Goal: Task Accomplishment & Management: Manage account settings

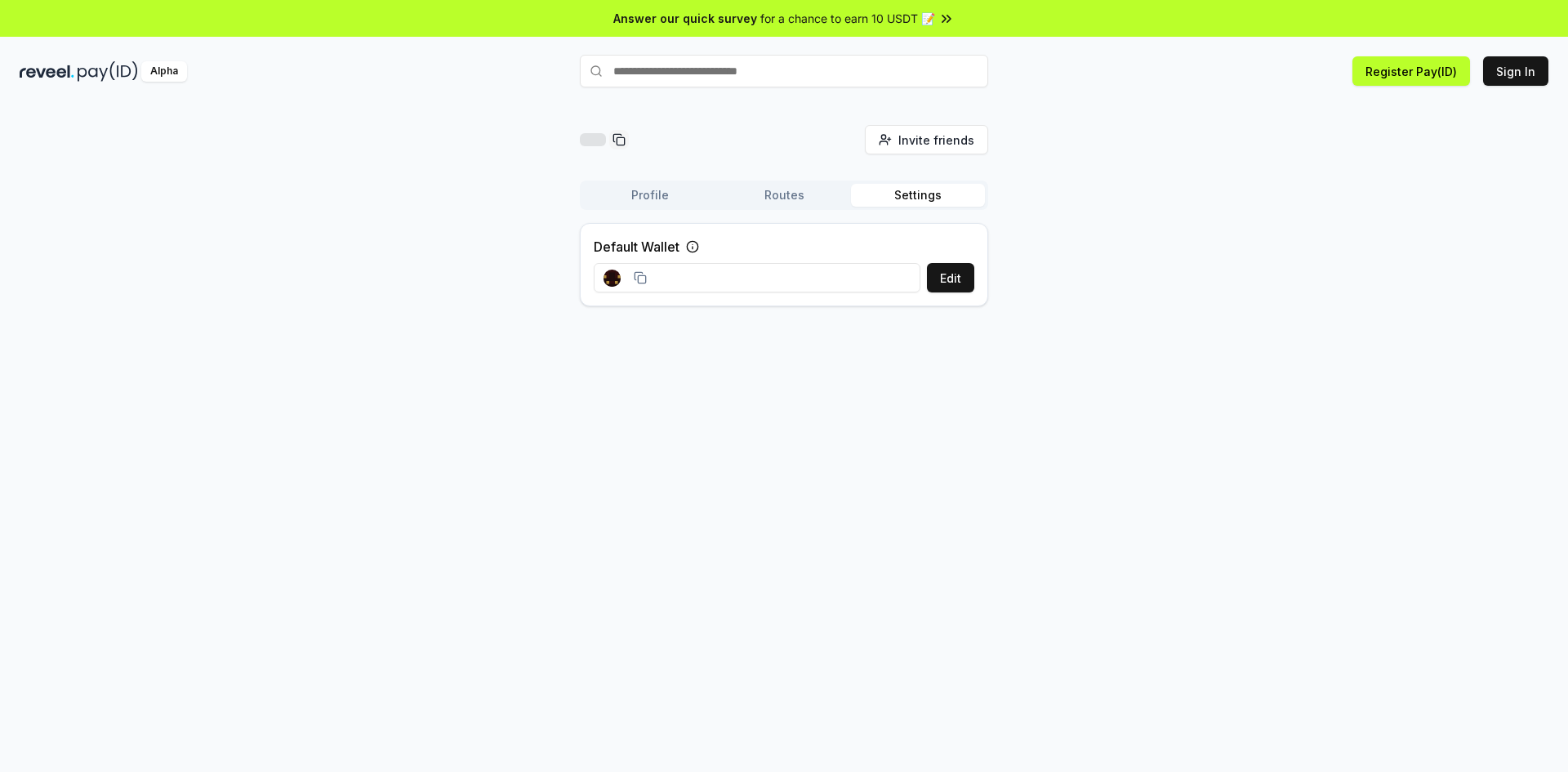
drag, startPoint x: 614, startPoint y: 278, endPoint x: 644, endPoint y: 272, distance: 30.6
click at [614, 278] on rect at bounding box center [613, 278] width 3 height 3
click at [937, 278] on button "Edit" at bounding box center [950, 277] width 47 height 30
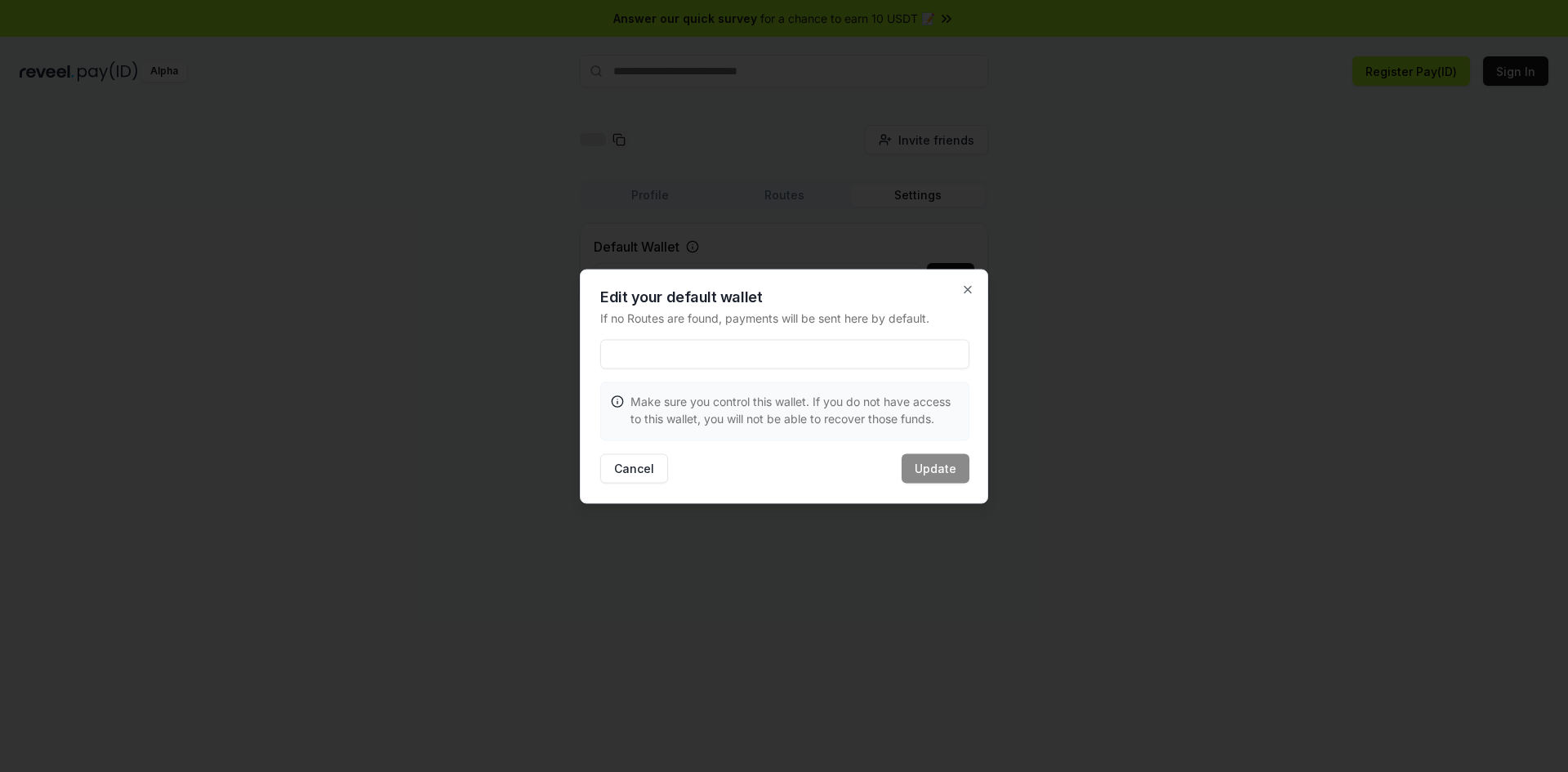
click at [953, 292] on h2 "Edit your default wallet" at bounding box center [785, 296] width 370 height 14
click at [964, 287] on icon "button" at bounding box center [968, 290] width 13 height 13
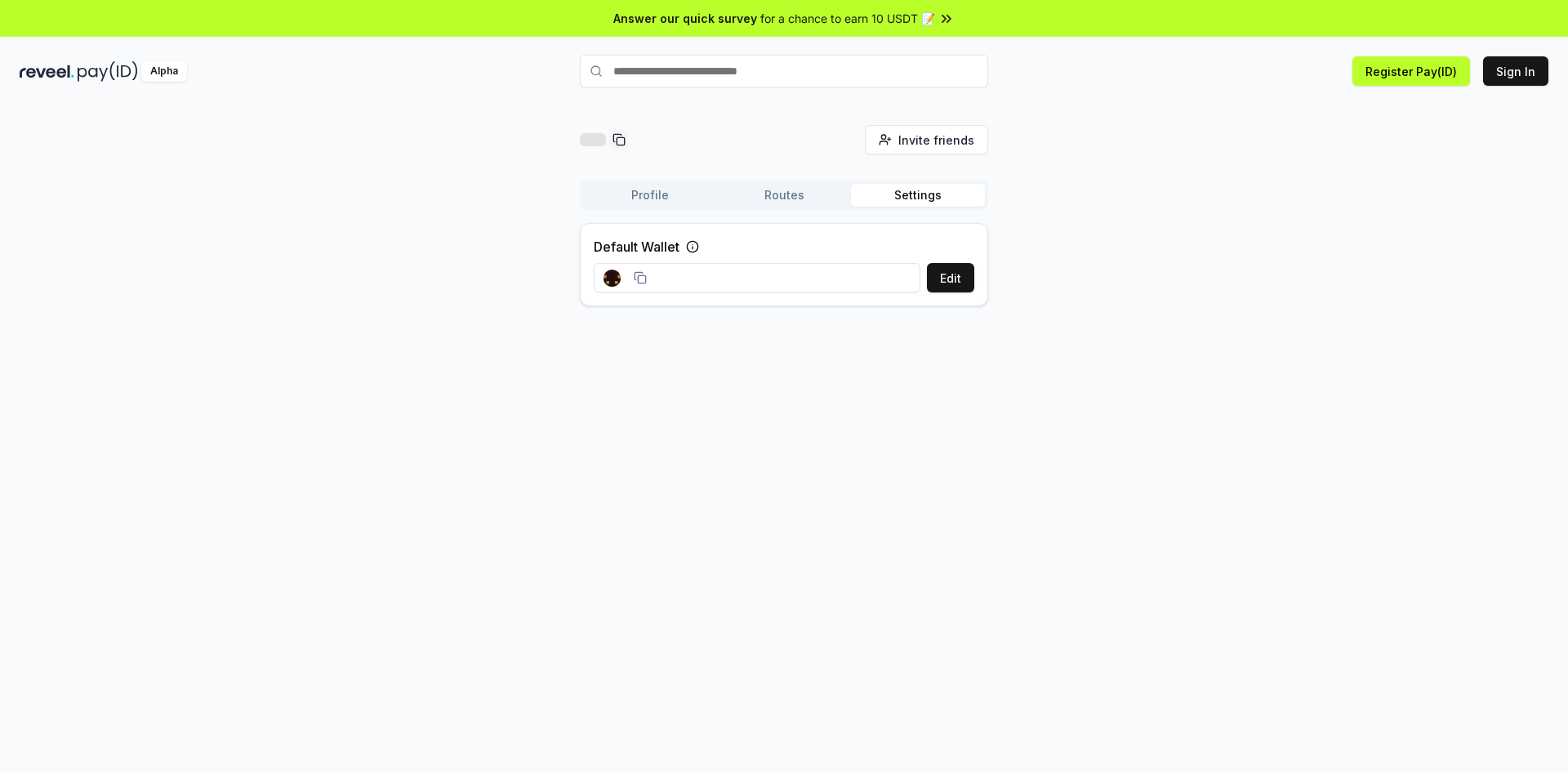
click at [1331, 313] on div "Invite friends Invite Profile Routes Settings Default Wallet Edit" at bounding box center [784, 222] width 1529 height 194
click at [641, 270] on div at bounding box center [625, 278] width 43 height 17
click at [644, 273] on icon at bounding box center [640, 278] width 13 height 13
click at [956, 279] on button "Edit" at bounding box center [950, 277] width 47 height 30
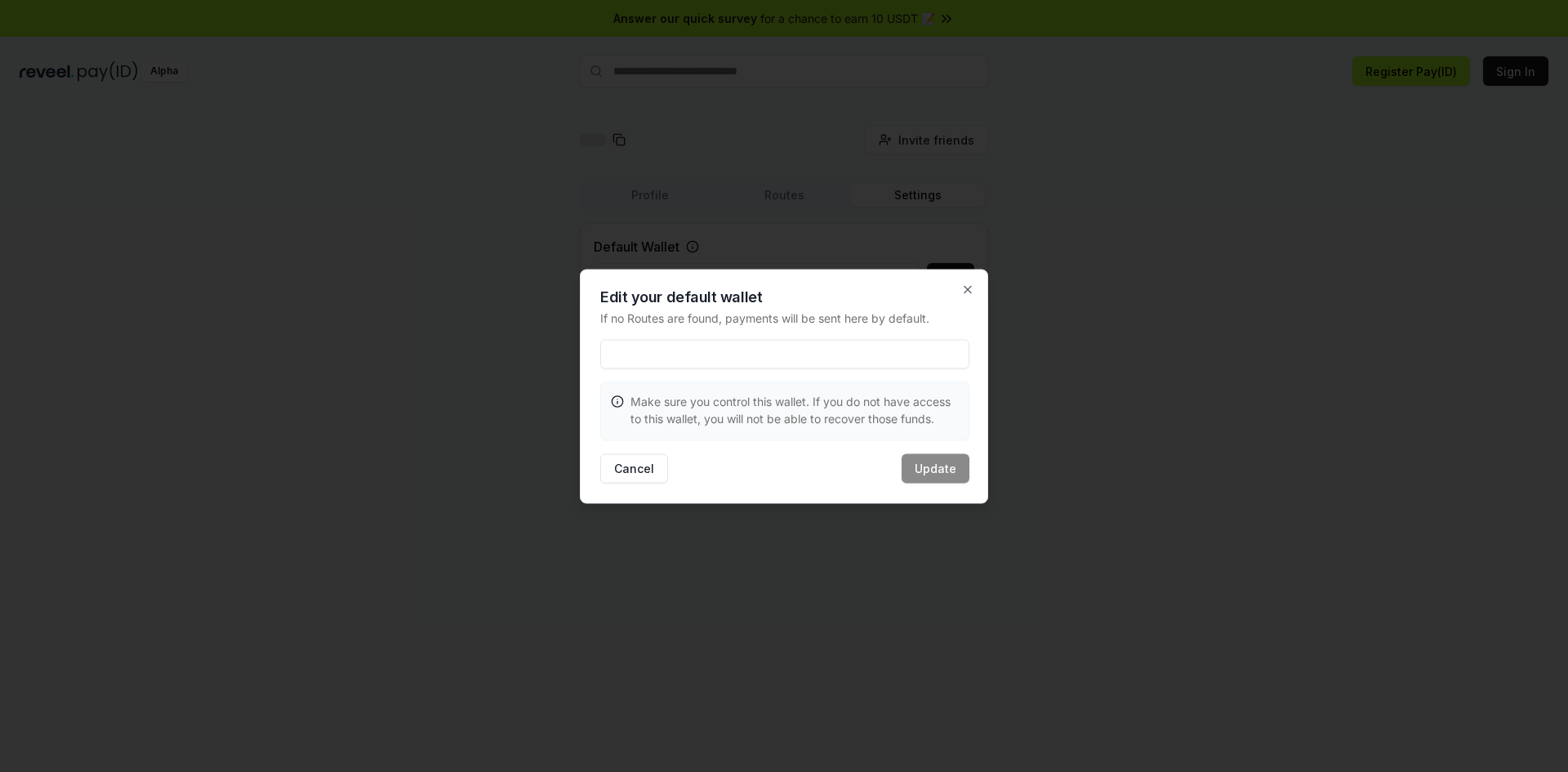
drag, startPoint x: 655, startPoint y: 350, endPoint x: 623, endPoint y: 347, distance: 32.1
click at [623, 347] on input at bounding box center [785, 353] width 370 height 30
click at [631, 353] on input at bounding box center [785, 353] width 370 height 30
click at [937, 467] on div "Cancel Update" at bounding box center [785, 468] width 370 height 30
click at [774, 399] on p "Make sure you control this wallet. If you do not have access to this wallet, yo…" at bounding box center [794, 409] width 328 height 35
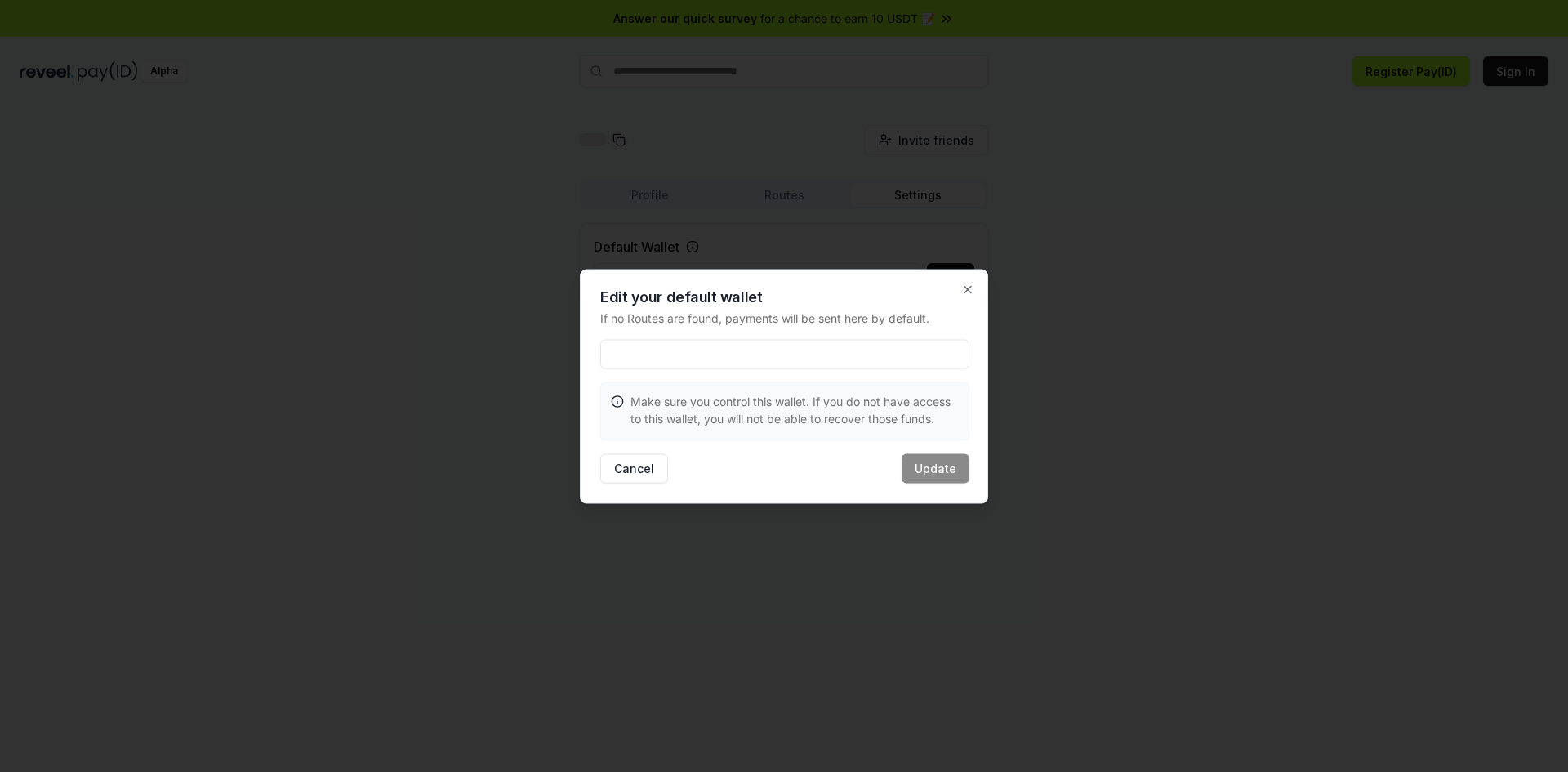
click at [761, 412] on p "Make sure you control this wallet. If you do not have access to this wallet, yo…" at bounding box center [794, 409] width 328 height 35
click at [620, 476] on font "取消" at bounding box center [626, 469] width 23 height 17
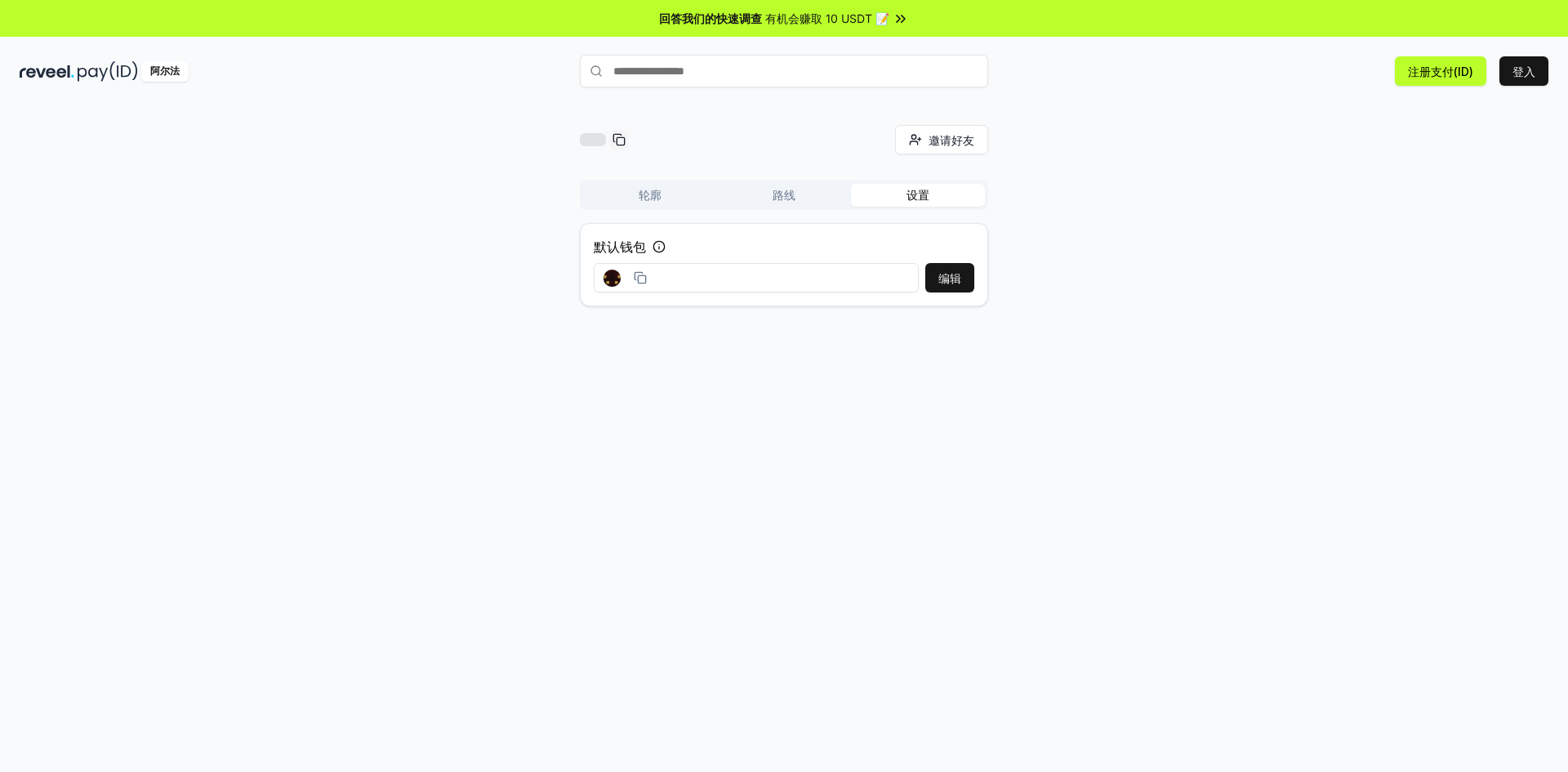
click at [691, 73] on input "text" at bounding box center [784, 71] width 408 height 33
click at [1431, 81] on button "注册支付(ID)" at bounding box center [1440, 71] width 91 height 30
click at [1536, 72] on button "登入" at bounding box center [1524, 71] width 49 height 30
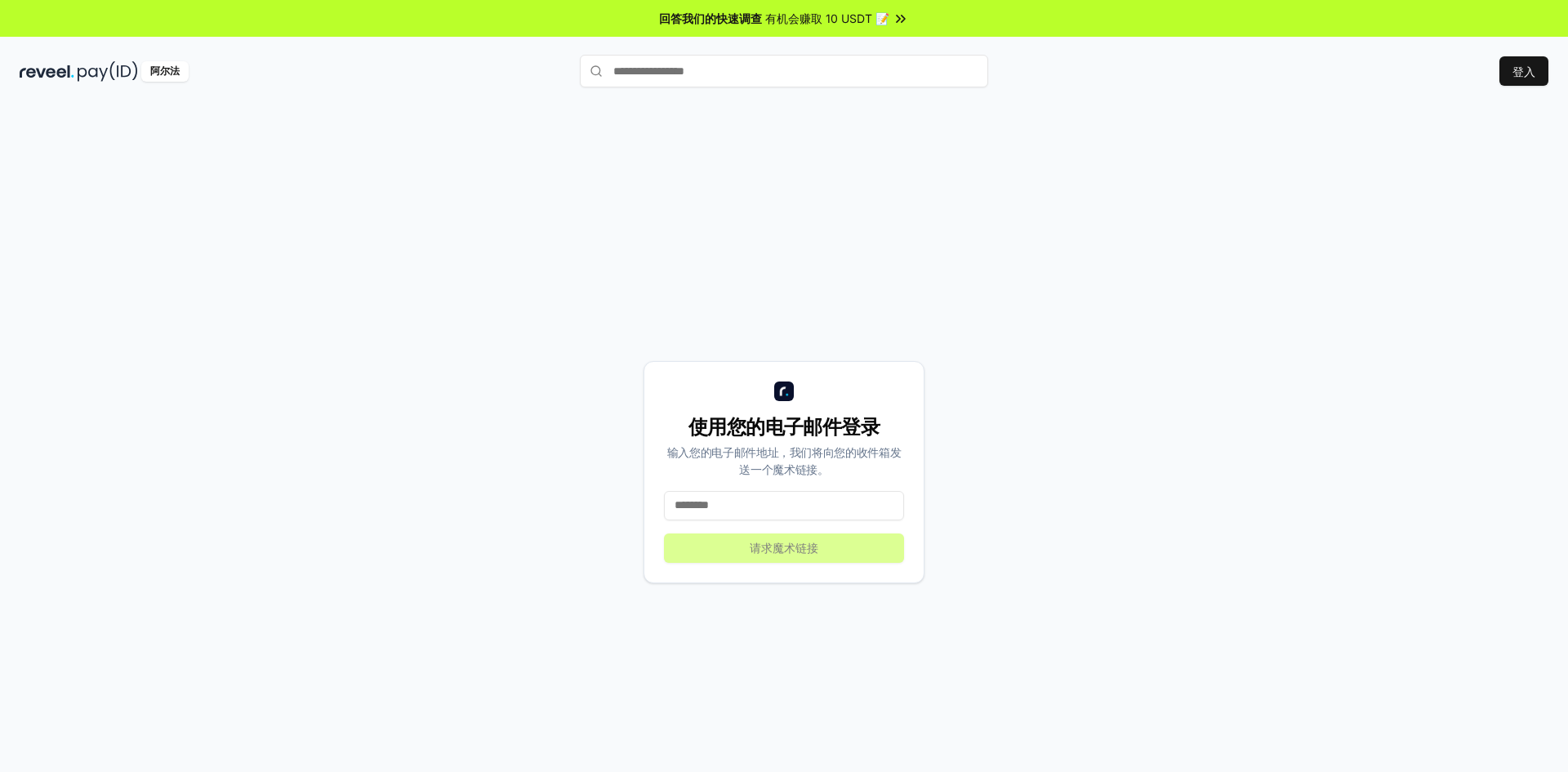
click at [788, 501] on input at bounding box center [784, 505] width 240 height 30
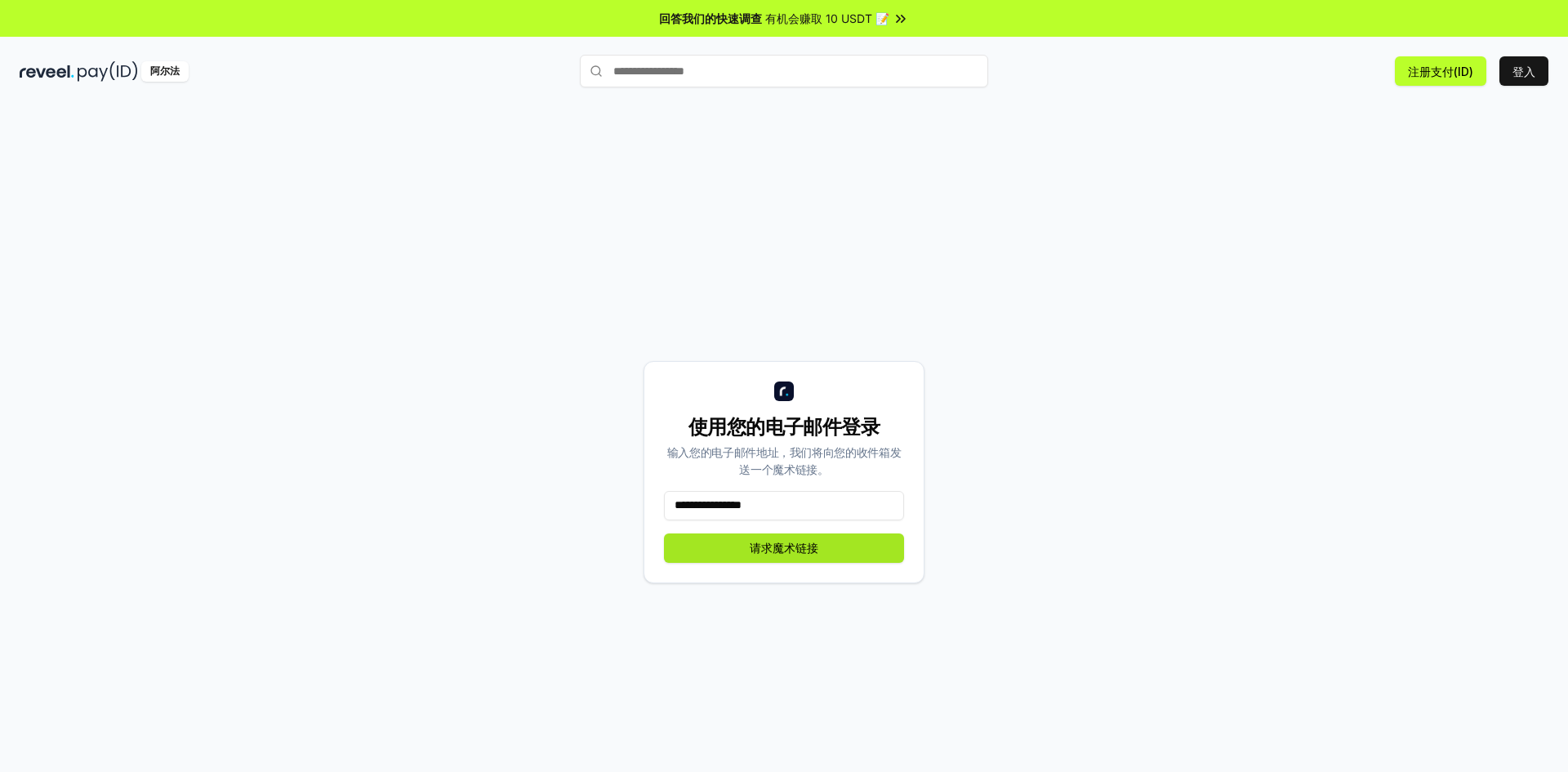
type input "**********"
click at [768, 555] on font "请求魔术链接" at bounding box center [784, 548] width 68 height 17
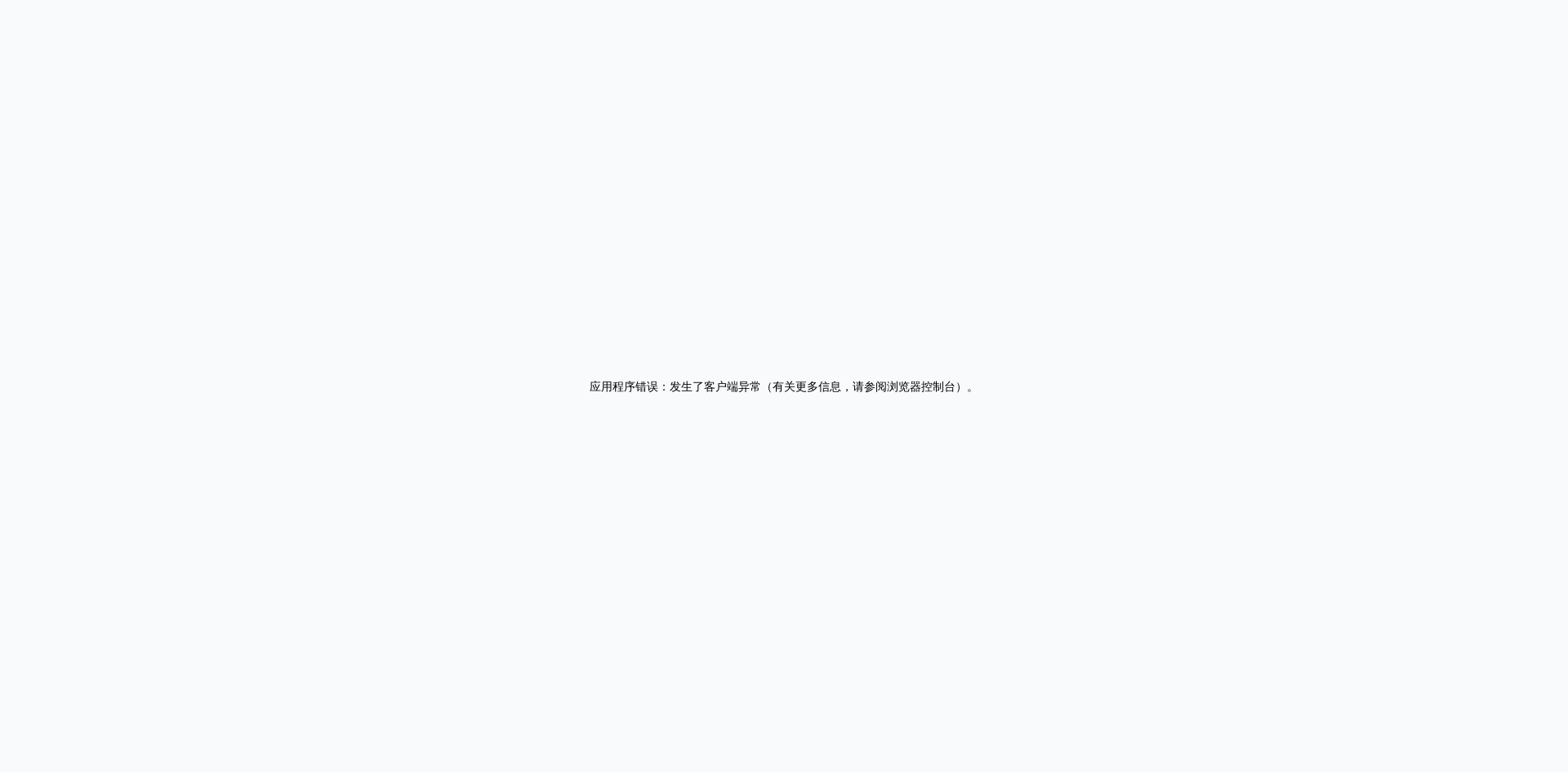
click at [1553, 195] on div "应用程序错误：发生了客户端异常（有关更多信息，请参阅浏览器控制台） 。" at bounding box center [784, 386] width 1568 height 772
